Goal: Task Accomplishment & Management: Use online tool/utility

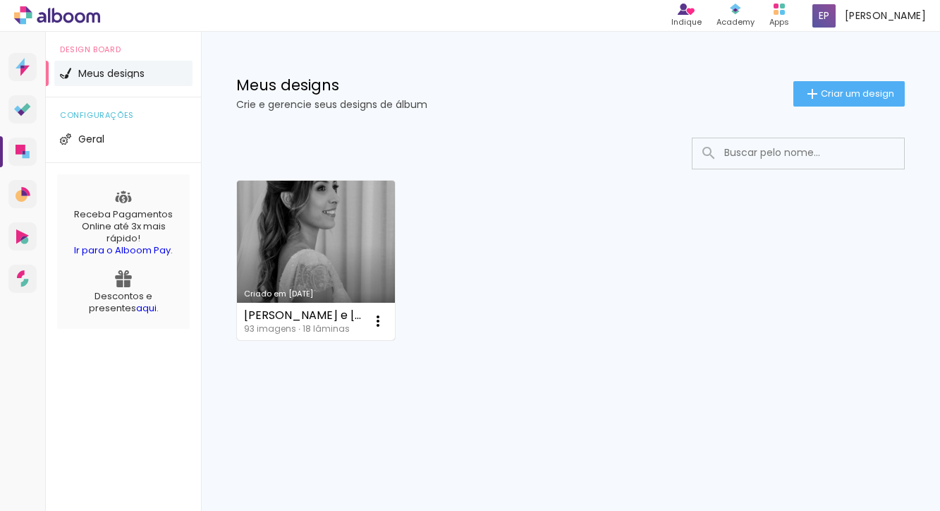
click at [284, 250] on link "Criado em [DATE]" at bounding box center [316, 260] width 158 height 159
